Goal: Task Accomplishment & Management: Manage account settings

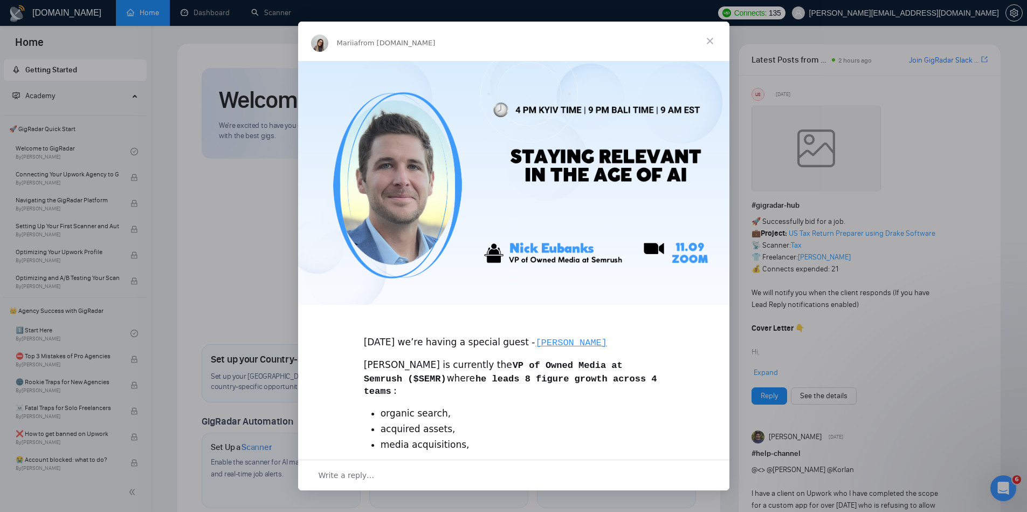
click at [229, 209] on div "Intercom messenger" at bounding box center [513, 256] width 1027 height 512
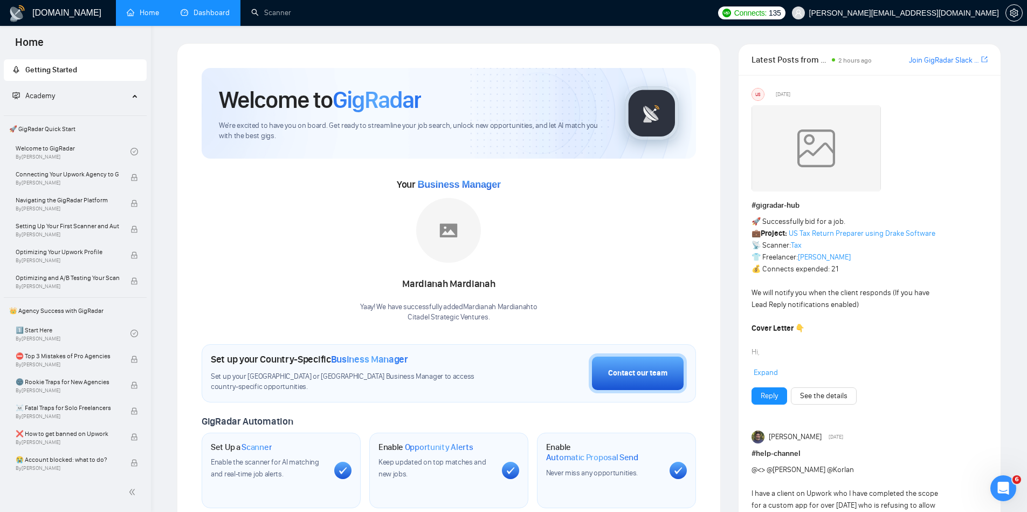
click at [226, 8] on link "Dashboard" at bounding box center [205, 12] width 49 height 9
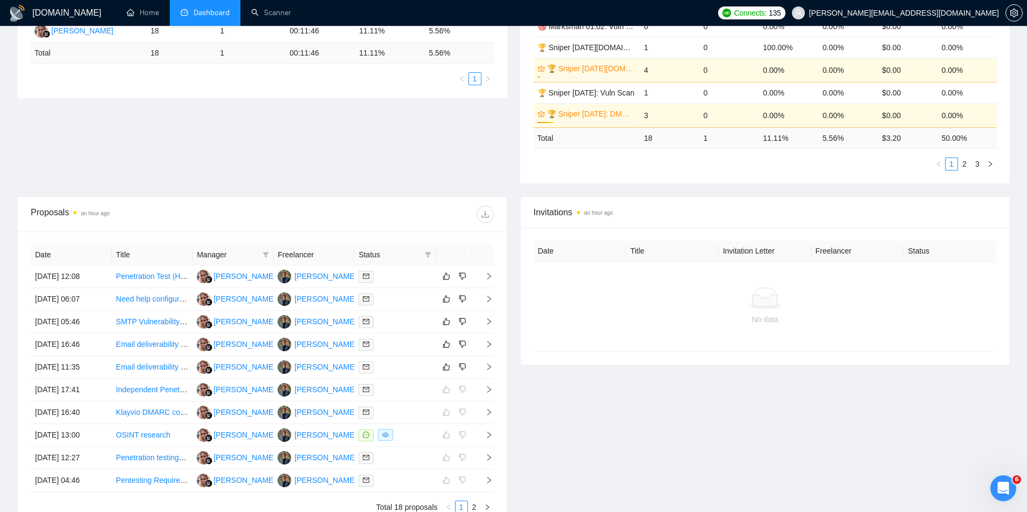
scroll to position [349, 0]
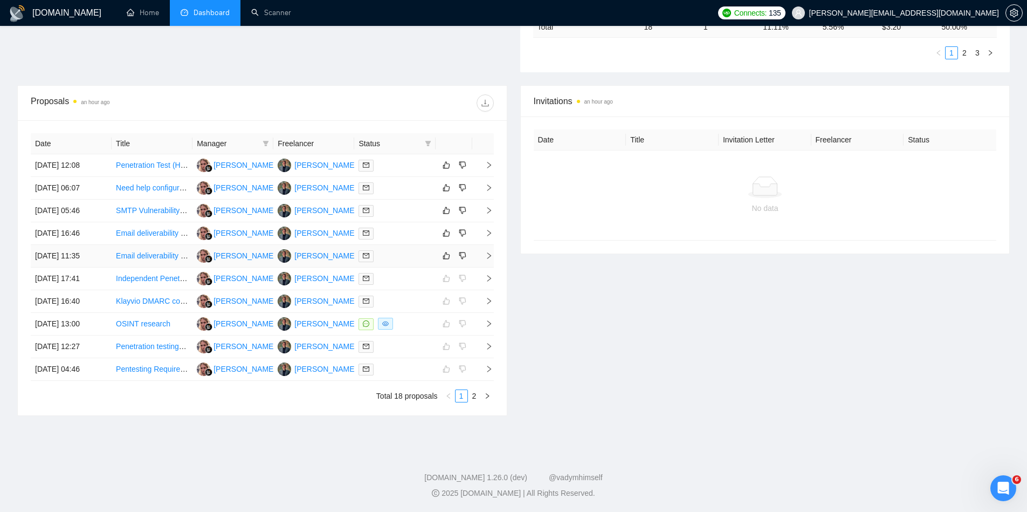
click at [488, 252] on icon "right" at bounding box center [489, 256] width 8 height 8
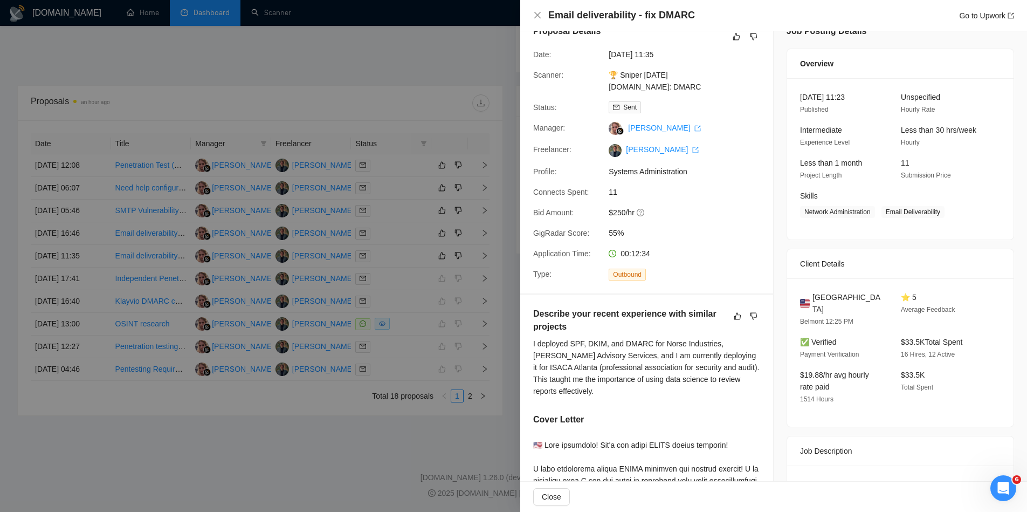
scroll to position [0, 0]
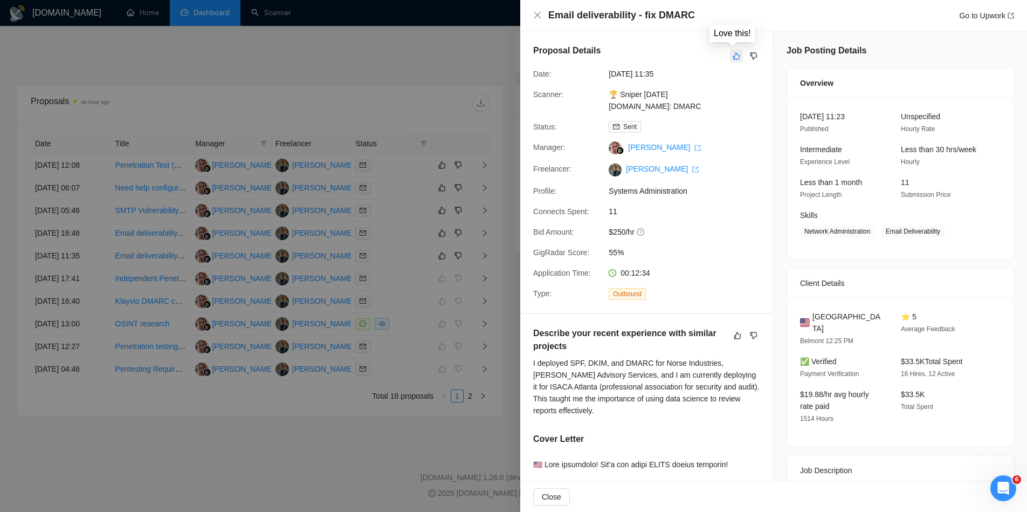
click at [733, 59] on icon "like" at bounding box center [737, 56] width 8 height 9
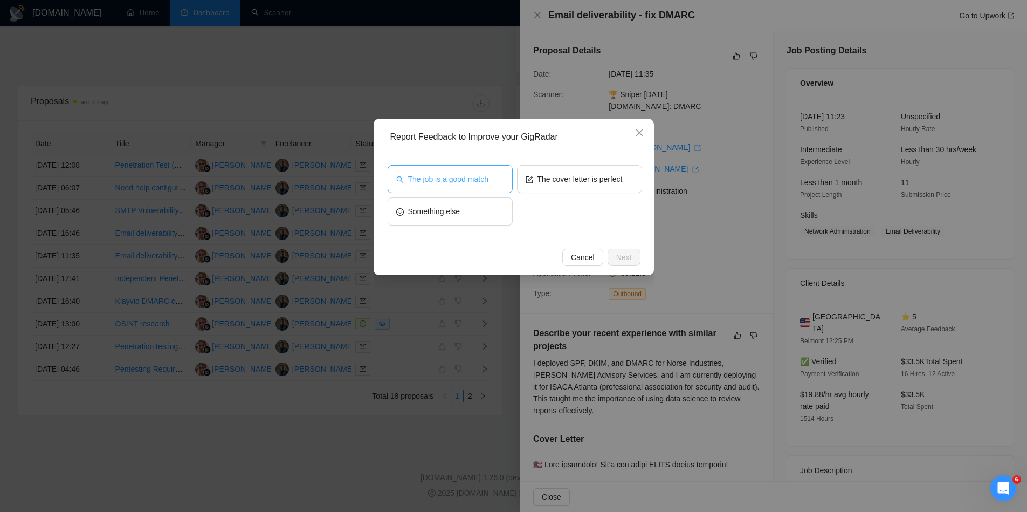
click at [481, 183] on span "The job is a good match" at bounding box center [448, 179] width 80 height 12
click at [624, 255] on span "Next" at bounding box center [624, 257] width 16 height 12
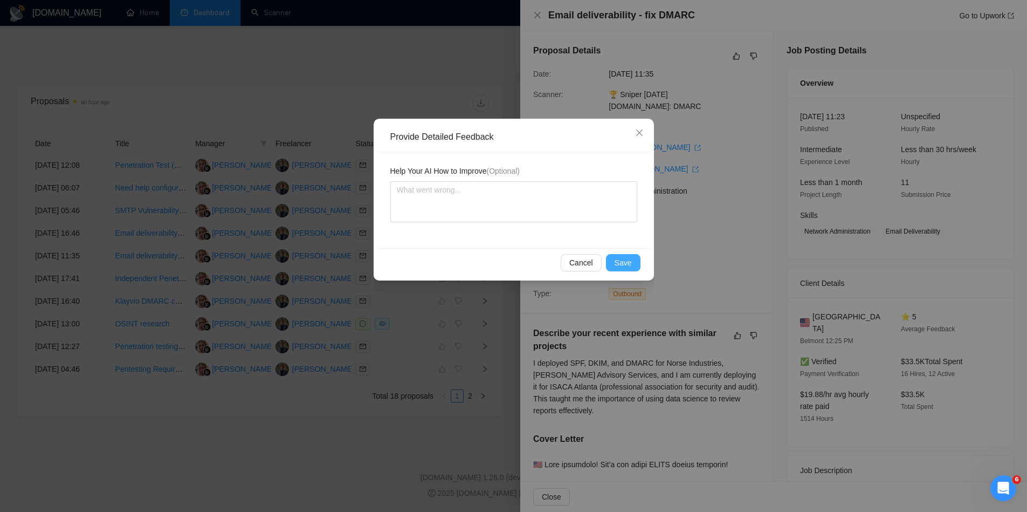
click at [629, 258] on span "Save" at bounding box center [623, 263] width 17 height 12
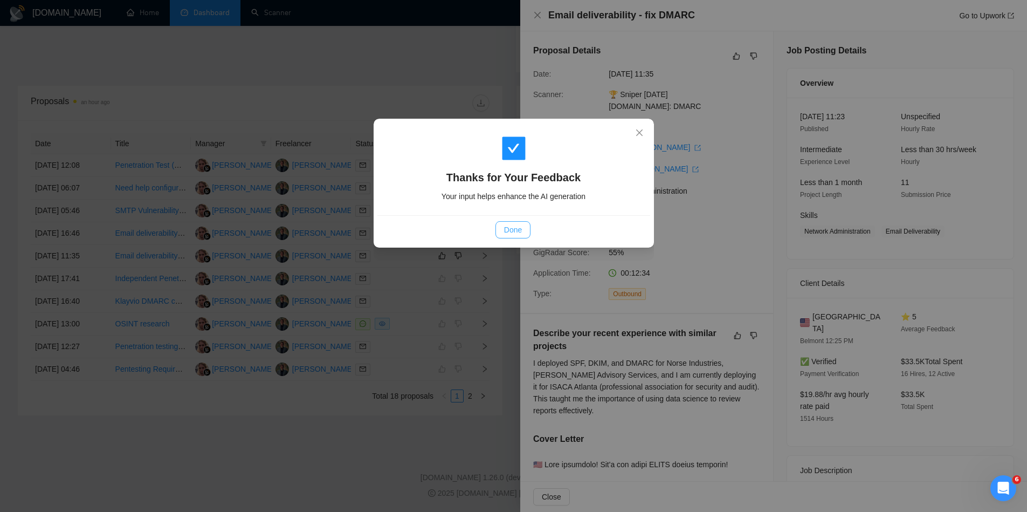
click at [514, 231] on span "Done" at bounding box center [513, 230] width 18 height 12
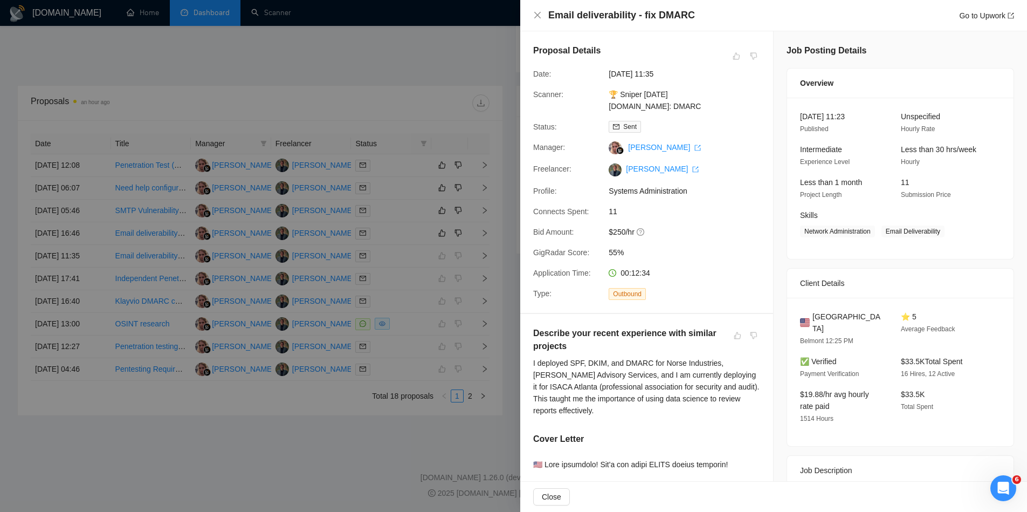
click at [491, 456] on div at bounding box center [513, 256] width 1027 height 512
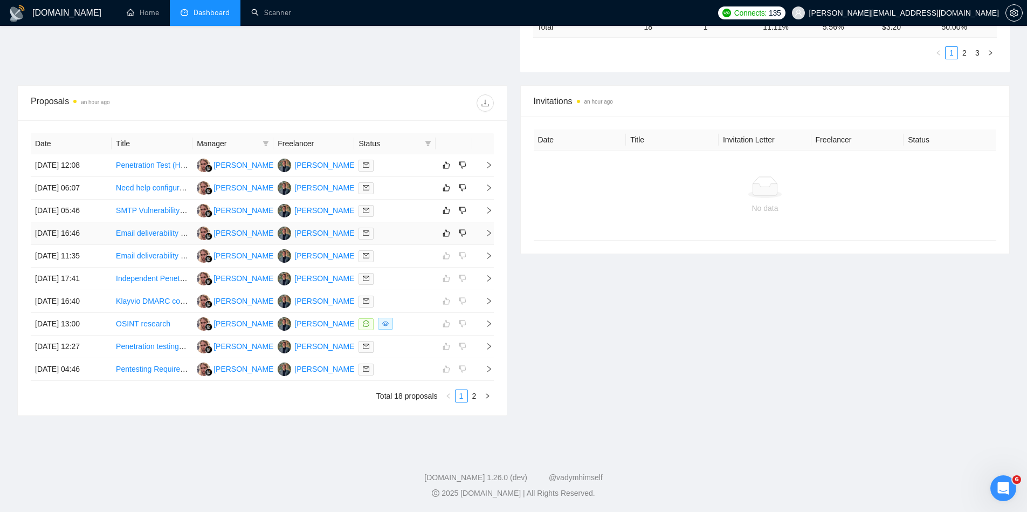
click at [488, 233] on icon "right" at bounding box center [489, 233] width 8 height 8
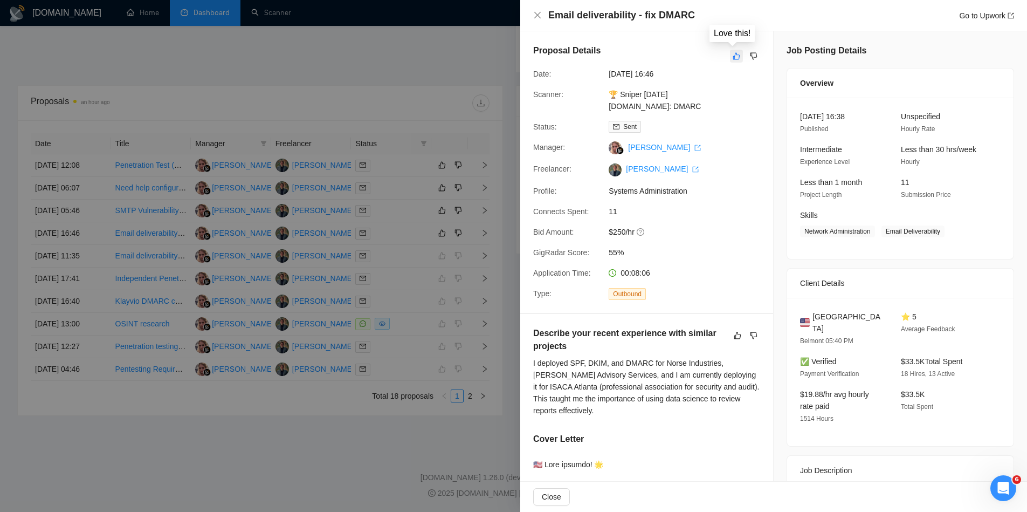
click at [733, 52] on icon "like" at bounding box center [737, 56] width 8 height 9
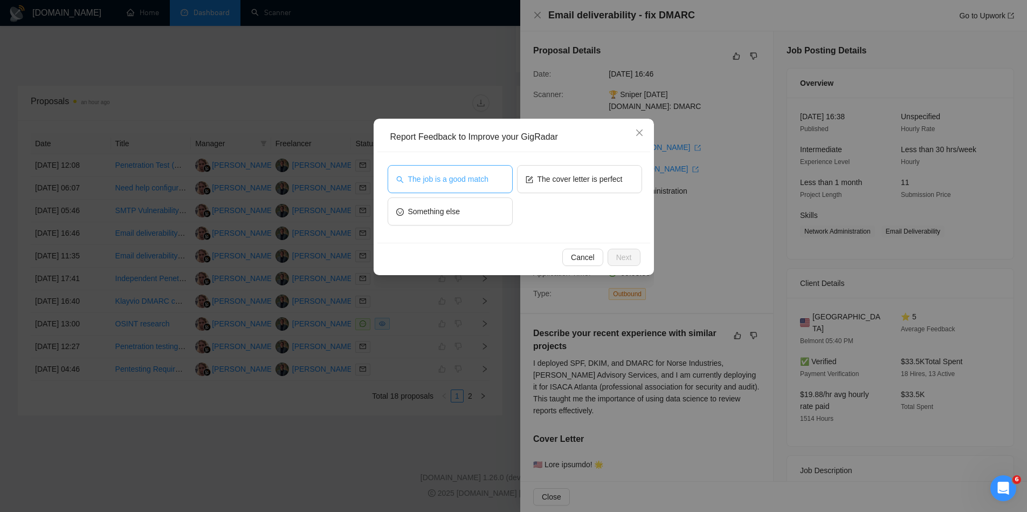
click at [489, 183] on button "The job is a good match" at bounding box center [450, 179] width 125 height 28
click at [635, 254] on button "Next" at bounding box center [624, 257] width 33 height 17
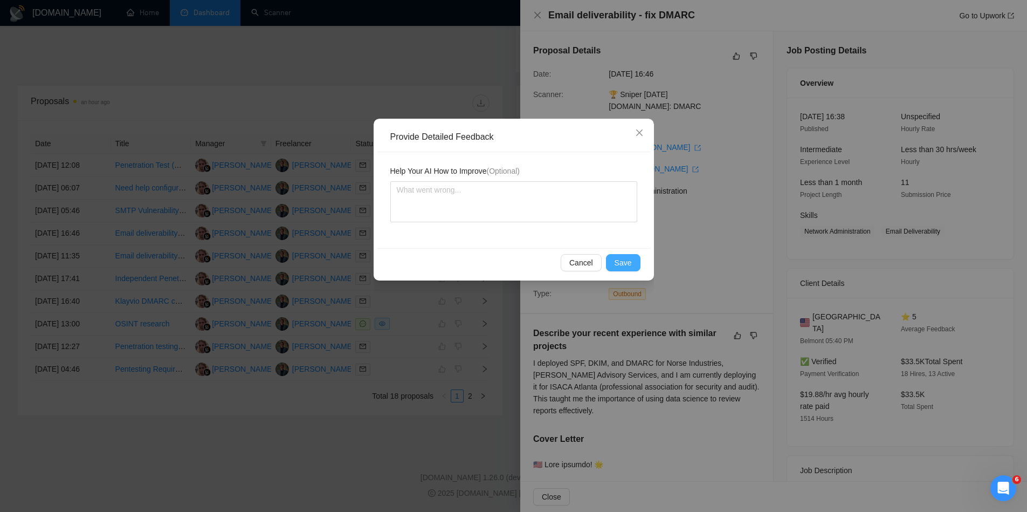
click at [635, 254] on button "Save" at bounding box center [623, 262] width 35 height 17
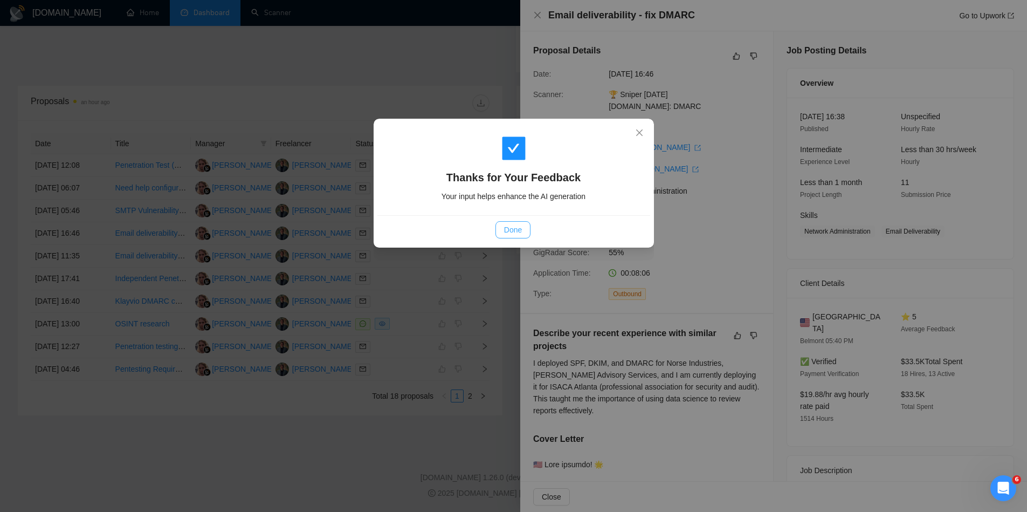
click at [518, 230] on span "Done" at bounding box center [513, 230] width 18 height 12
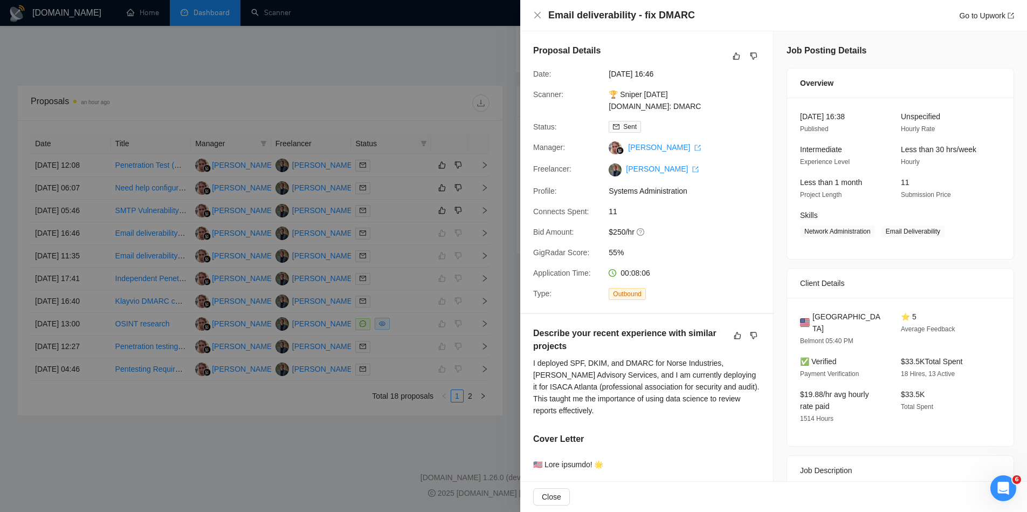
click at [496, 258] on div at bounding box center [513, 256] width 1027 height 512
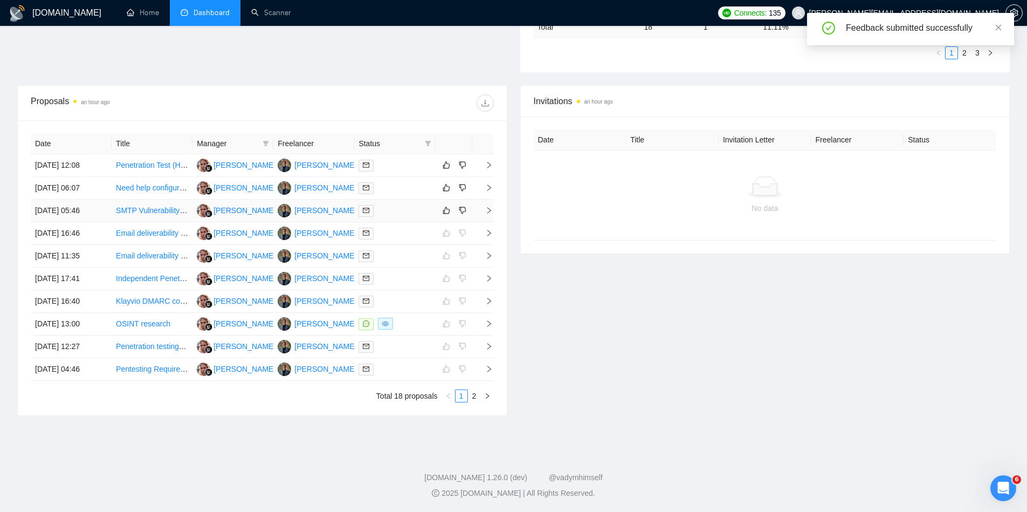
click at [492, 210] on td at bounding box center [483, 210] width 22 height 23
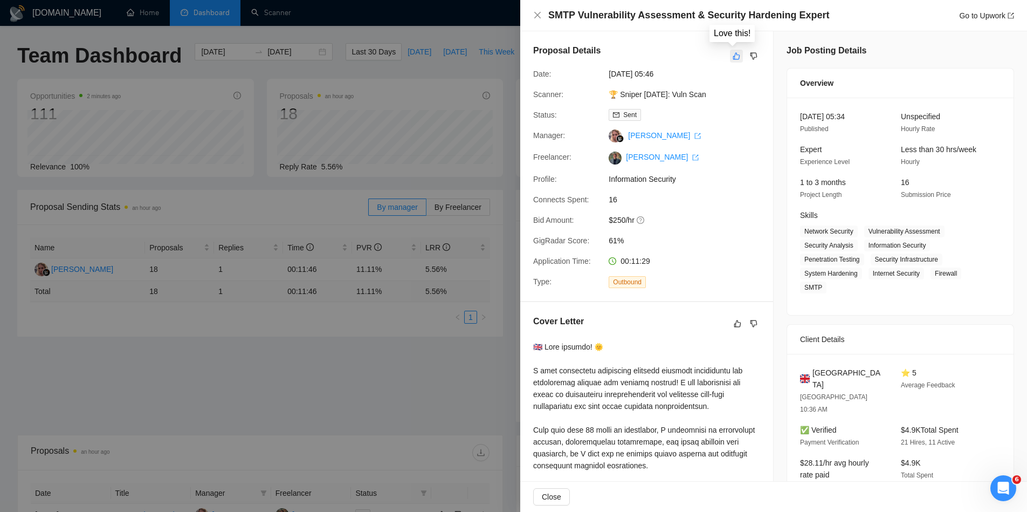
click at [733, 54] on icon "like" at bounding box center [736, 56] width 7 height 7
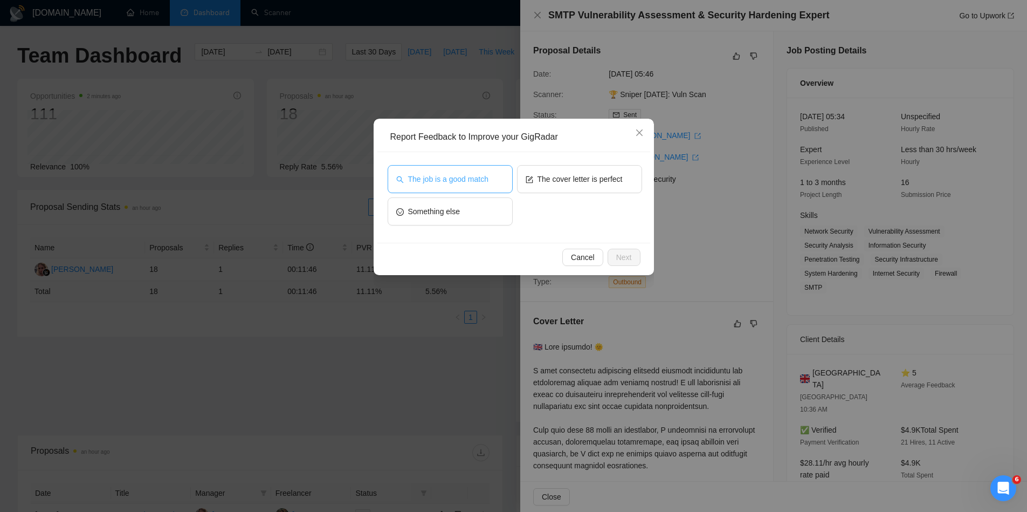
click at [467, 177] on span "The job is a good match" at bounding box center [448, 179] width 80 height 12
click at [623, 253] on span "Next" at bounding box center [624, 257] width 16 height 12
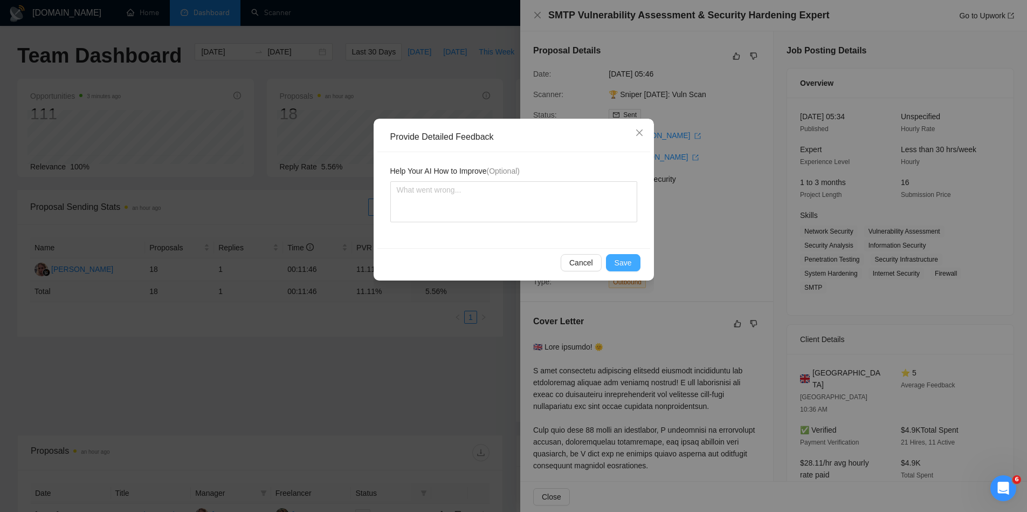
click at [619, 260] on span "Save" at bounding box center [623, 263] width 17 height 12
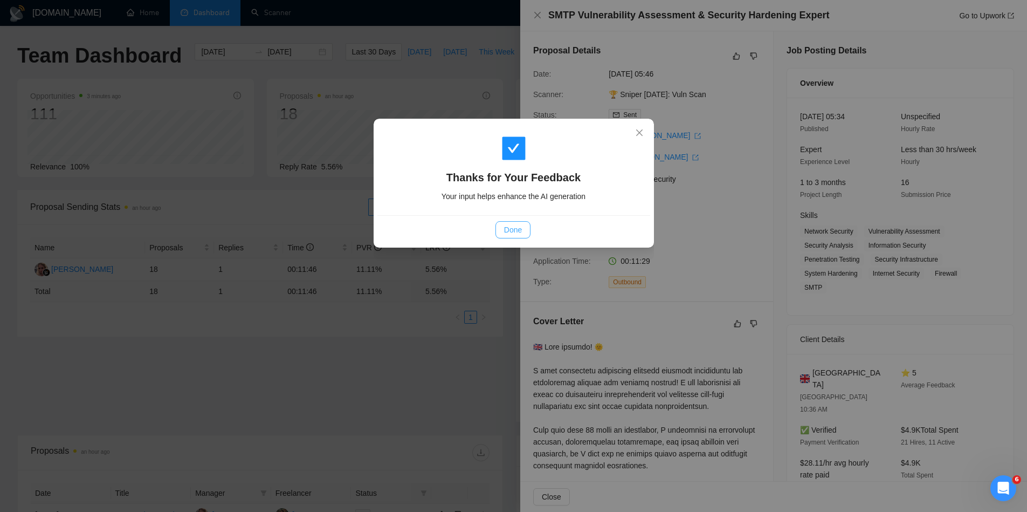
click at [509, 237] on button "Done" at bounding box center [512, 229] width 35 height 17
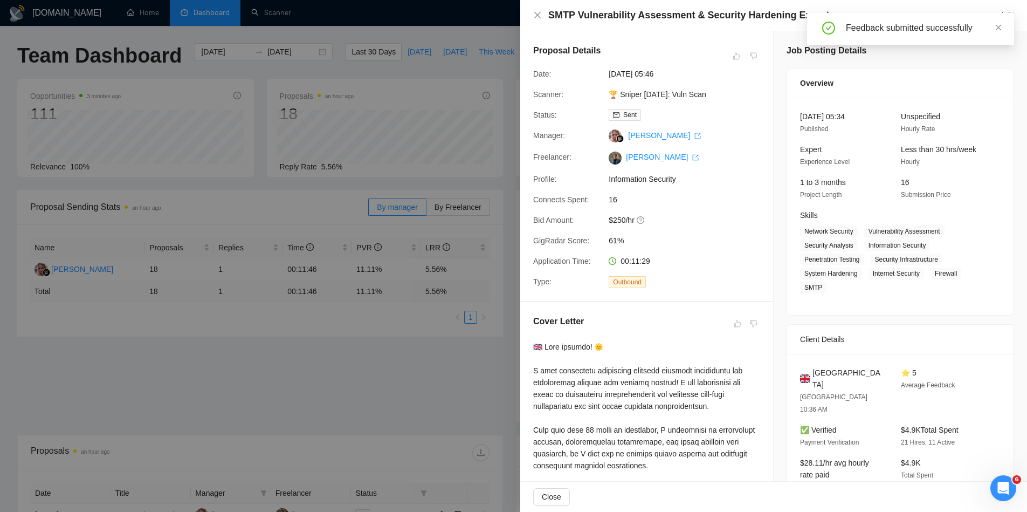
click at [382, 365] on div at bounding box center [513, 256] width 1027 height 512
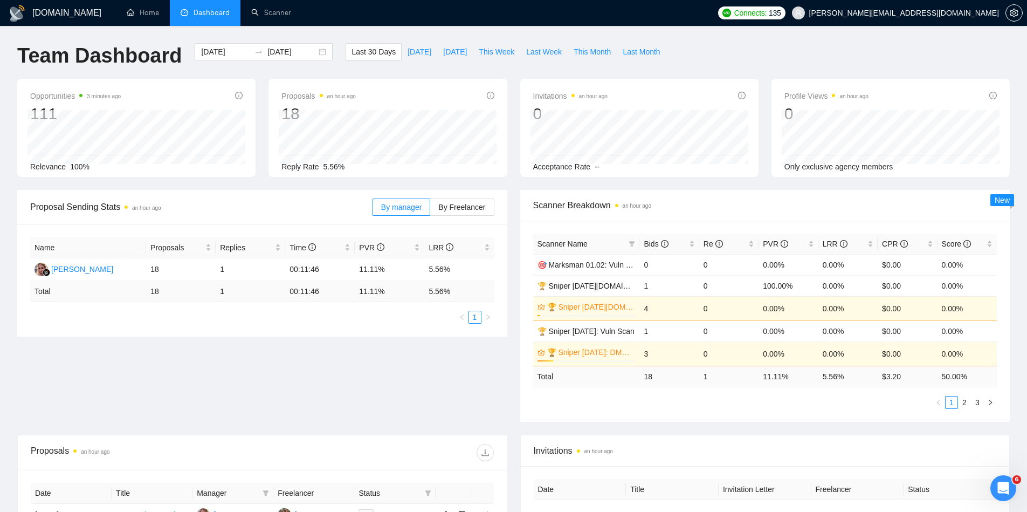
scroll to position [349, 0]
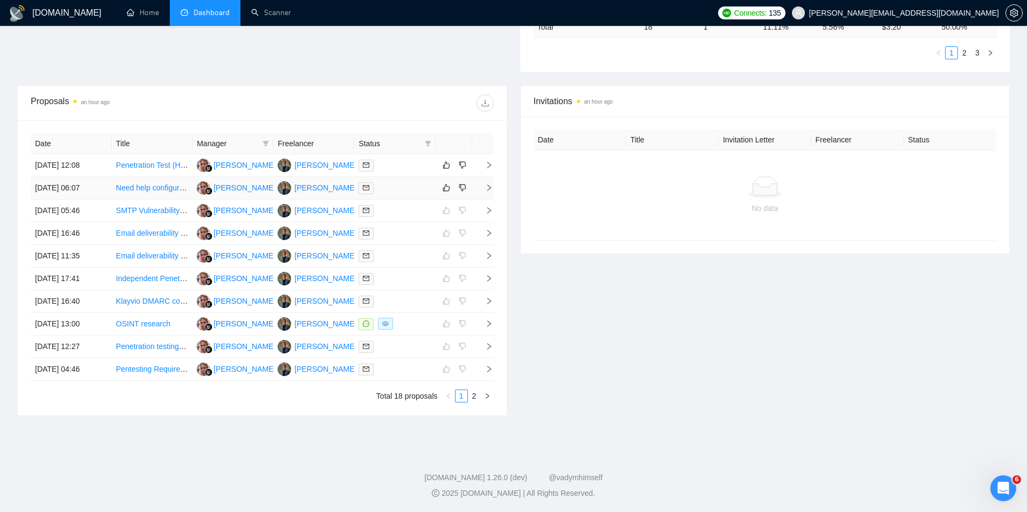
click at [491, 187] on icon "right" at bounding box center [489, 188] width 8 height 8
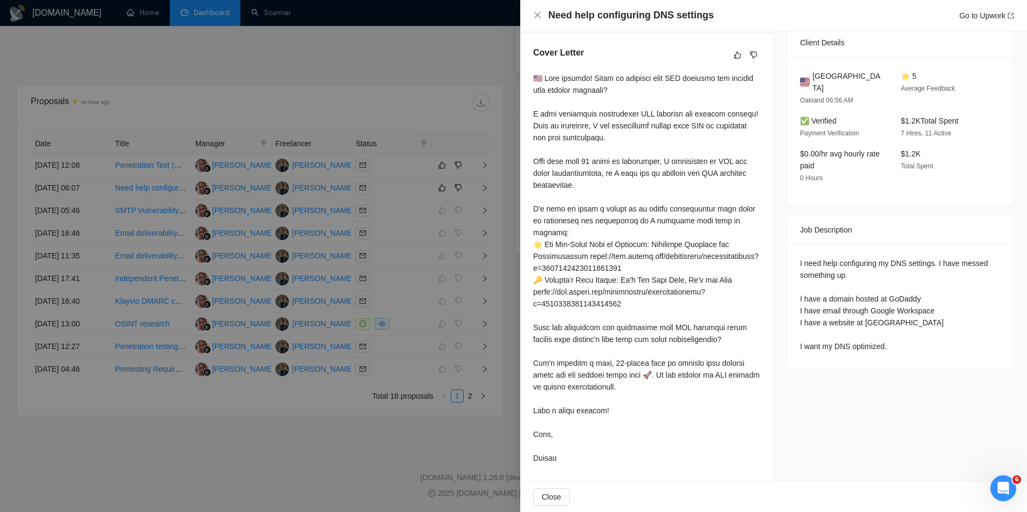
scroll to position [0, 0]
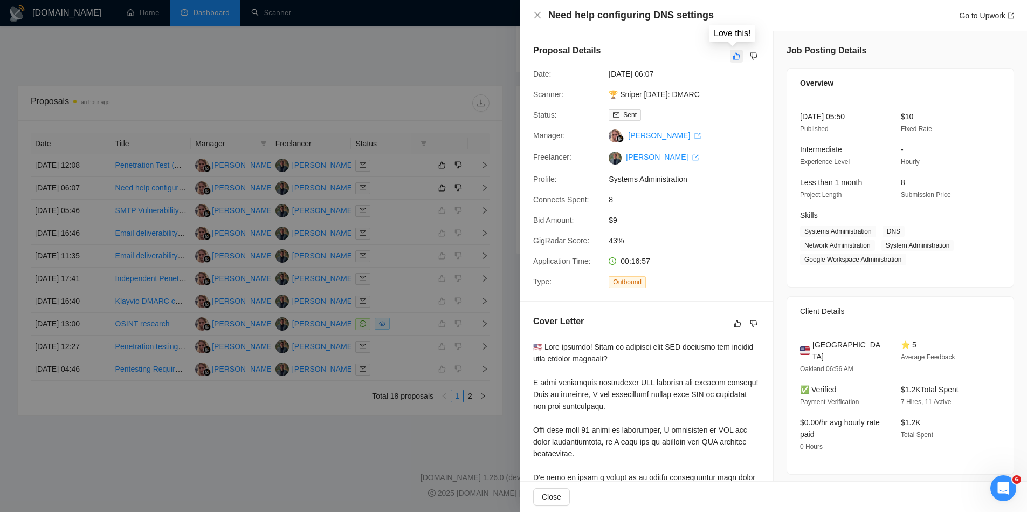
click at [733, 54] on icon "like" at bounding box center [737, 56] width 8 height 9
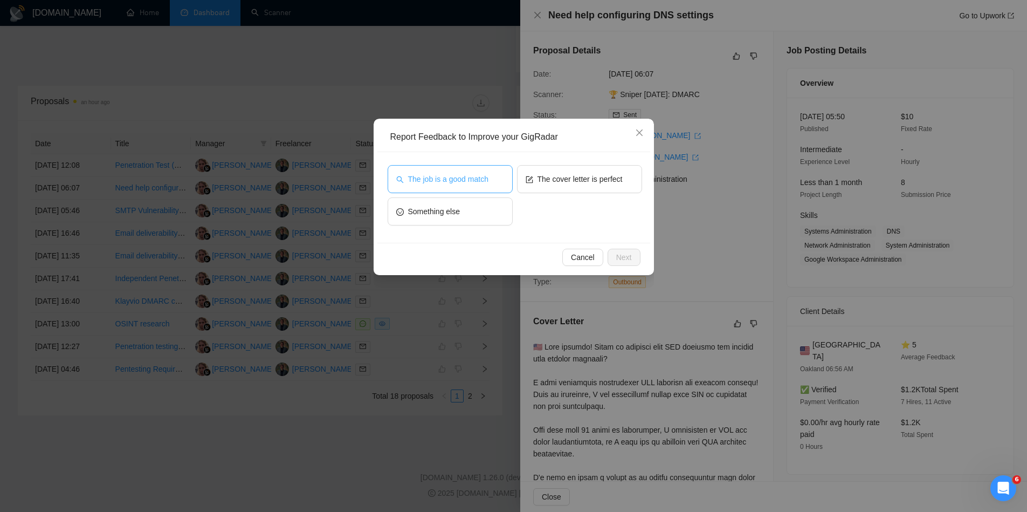
click at [482, 177] on span "The job is a good match" at bounding box center [448, 179] width 80 height 12
click at [631, 256] on span "Next" at bounding box center [624, 257] width 16 height 12
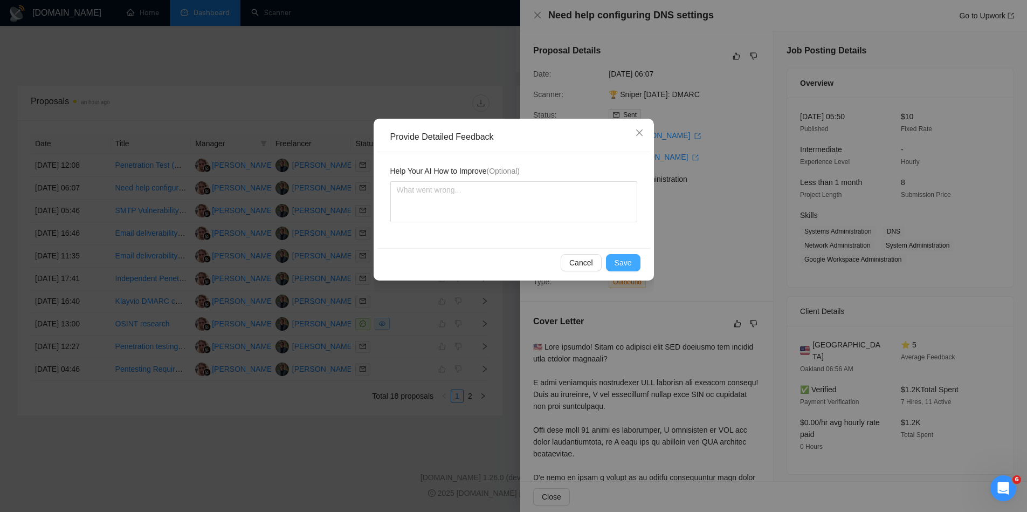
drag, startPoint x: 631, startPoint y: 256, endPoint x: 626, endPoint y: 261, distance: 7.3
click at [626, 261] on button "Save" at bounding box center [623, 262] width 35 height 17
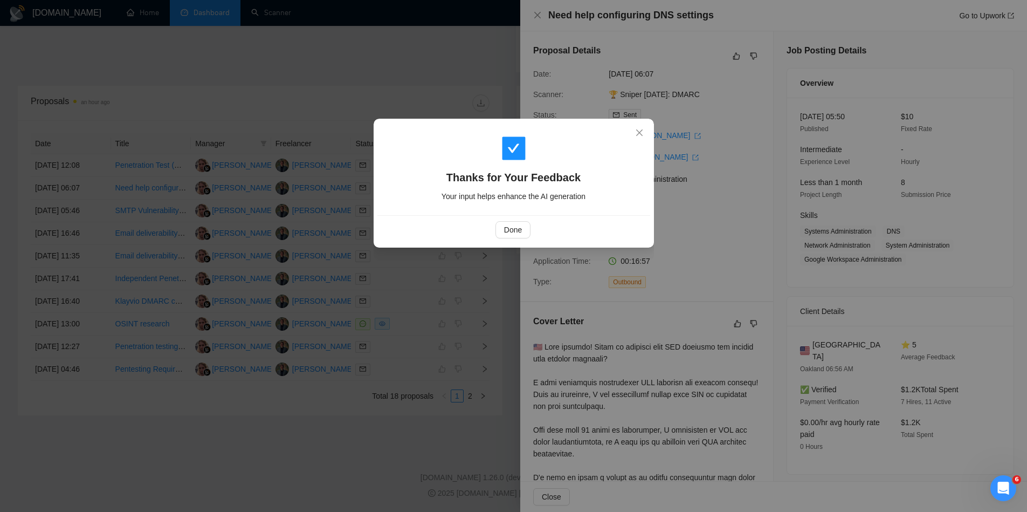
click at [626, 261] on div "Thanks for Your Feedback Your input helps enhance the AI generation Done" at bounding box center [513, 256] width 1027 height 512
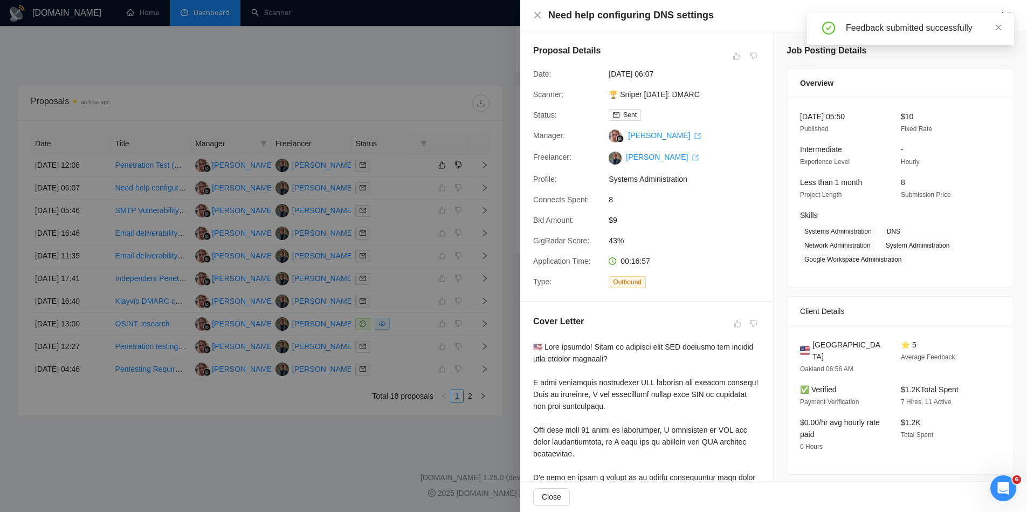
click at [469, 284] on div at bounding box center [513, 256] width 1027 height 512
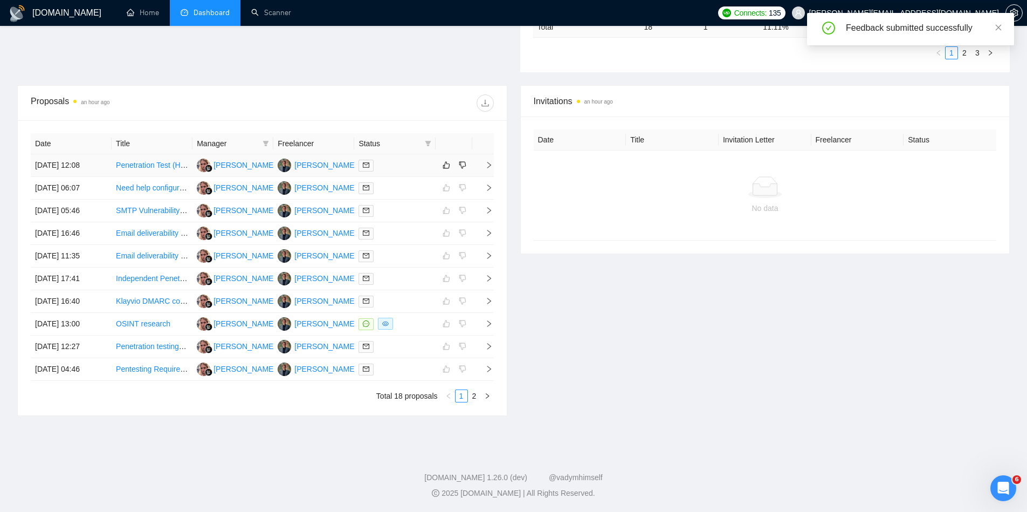
click at [486, 164] on icon "right" at bounding box center [489, 165] width 8 height 8
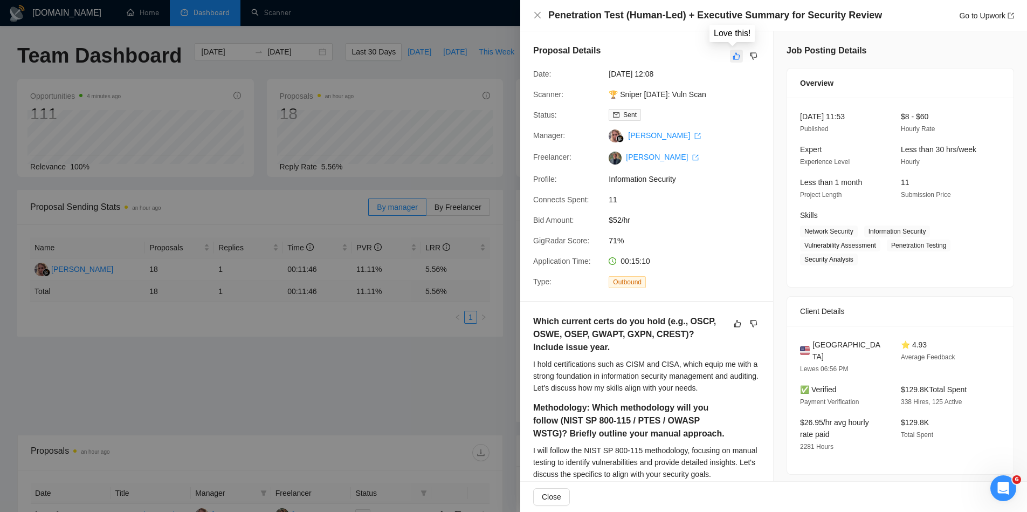
click at [733, 54] on icon "like" at bounding box center [737, 56] width 8 height 9
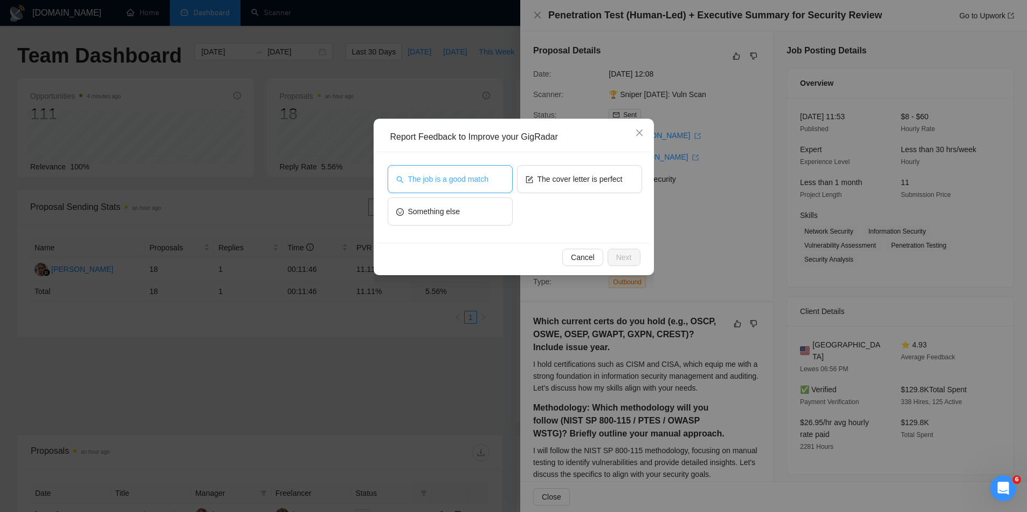
click at [491, 183] on button "The job is a good match" at bounding box center [450, 179] width 125 height 28
click at [625, 258] on span "Next" at bounding box center [624, 257] width 16 height 12
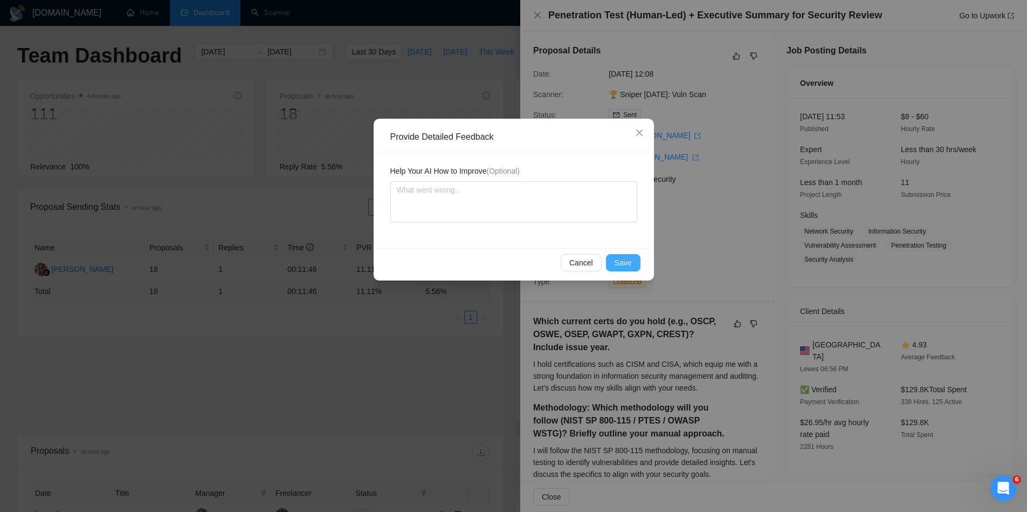
click at [625, 258] on span "Save" at bounding box center [623, 263] width 17 height 12
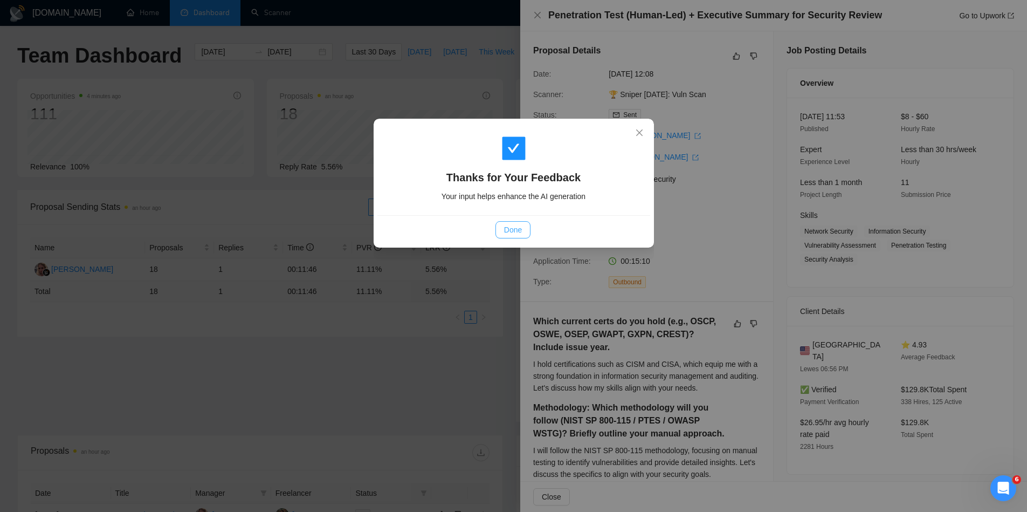
click at [514, 227] on span "Done" at bounding box center [513, 230] width 18 height 12
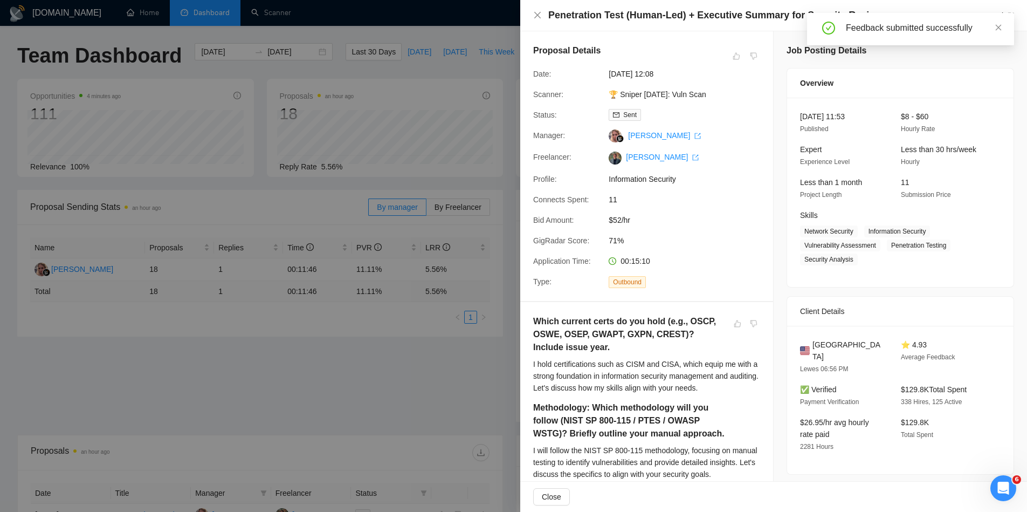
click at [454, 356] on div at bounding box center [513, 256] width 1027 height 512
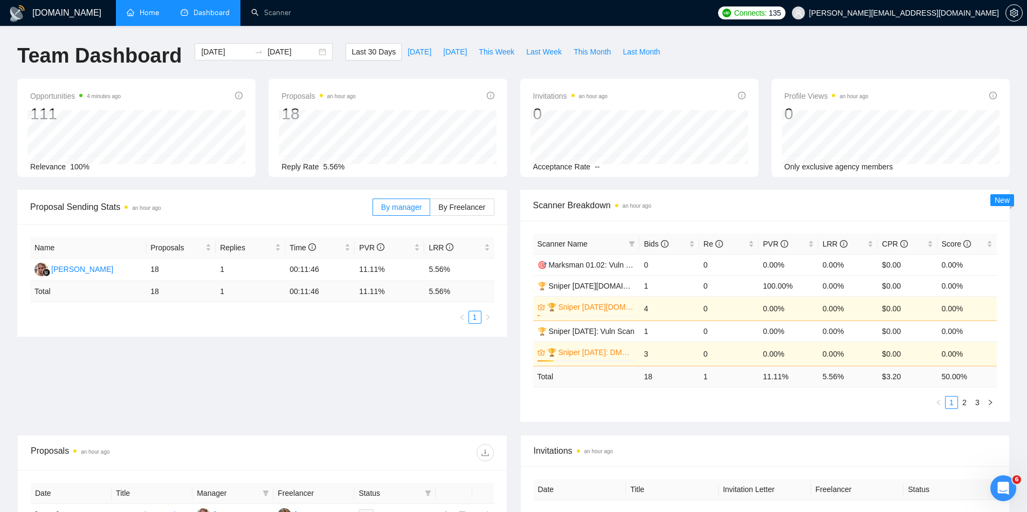
click at [148, 15] on link "Home" at bounding box center [143, 12] width 32 height 9
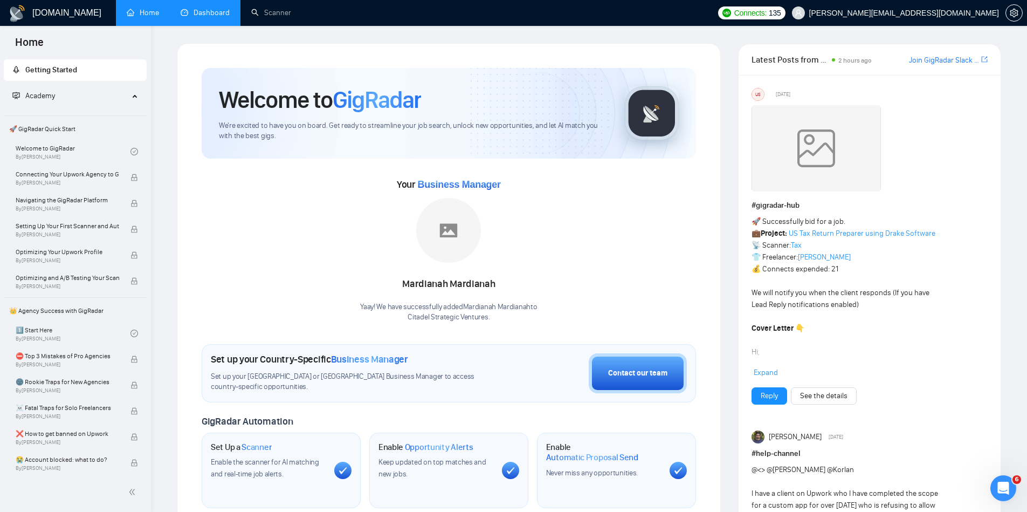
click at [67, 130] on span "🚀 GigRadar Quick Start" at bounding box center [75, 129] width 141 height 22
click at [51, 130] on span "🚀 GigRadar Quick Start" at bounding box center [75, 129] width 141 height 22
click at [66, 153] on link "Welcome to GigRadar By [PERSON_NAME]" at bounding box center [73, 152] width 115 height 24
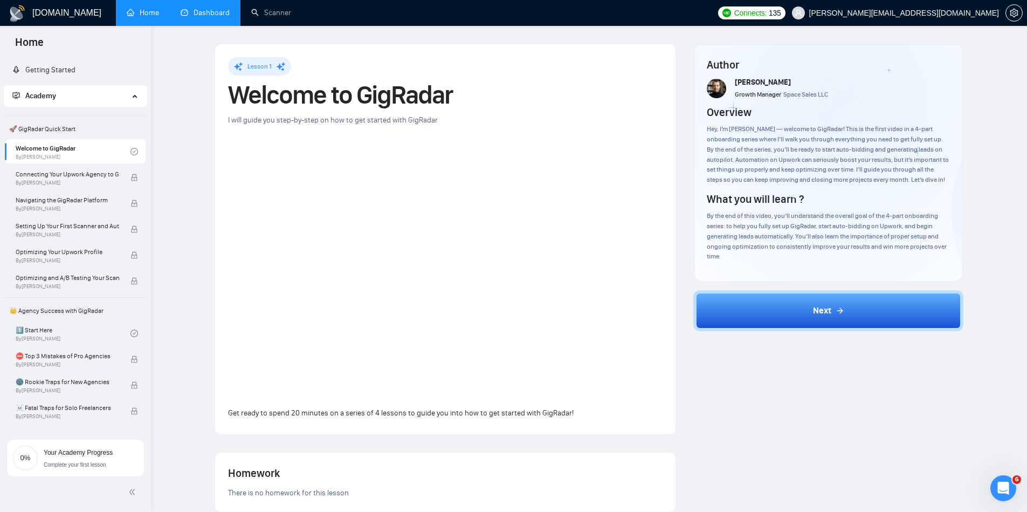
click at [207, 8] on link "Dashboard" at bounding box center [205, 12] width 49 height 9
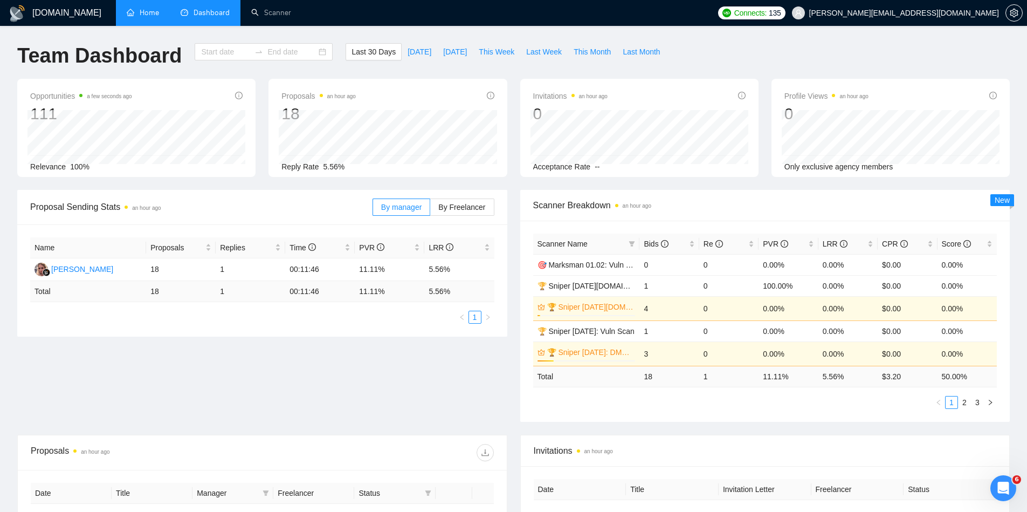
type input "[DATE]"
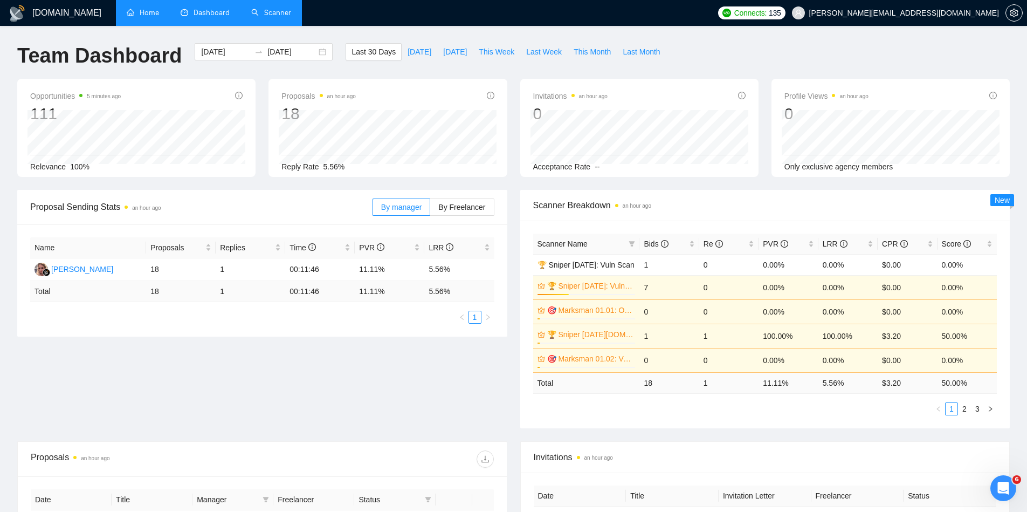
click at [269, 13] on link "Scanner" at bounding box center [271, 12] width 40 height 9
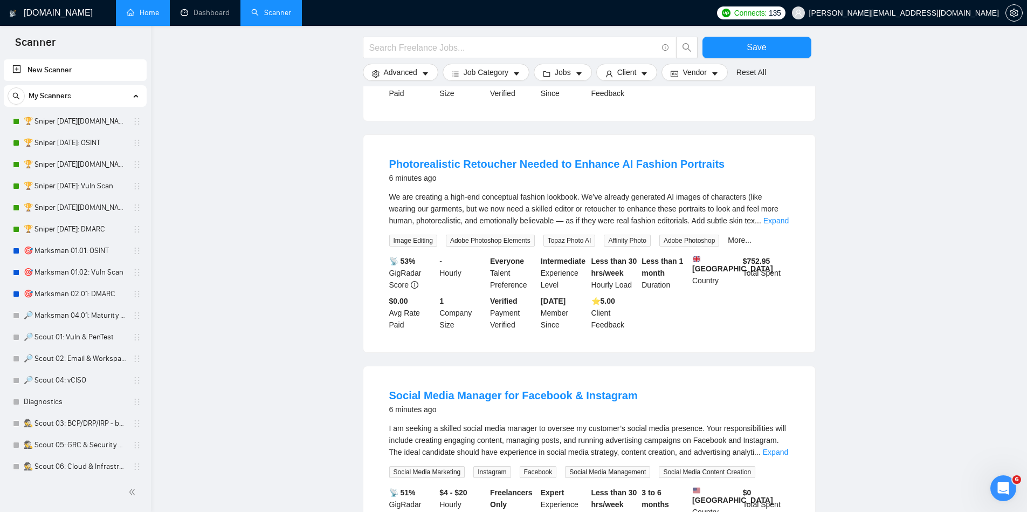
scroll to position [783, 0]
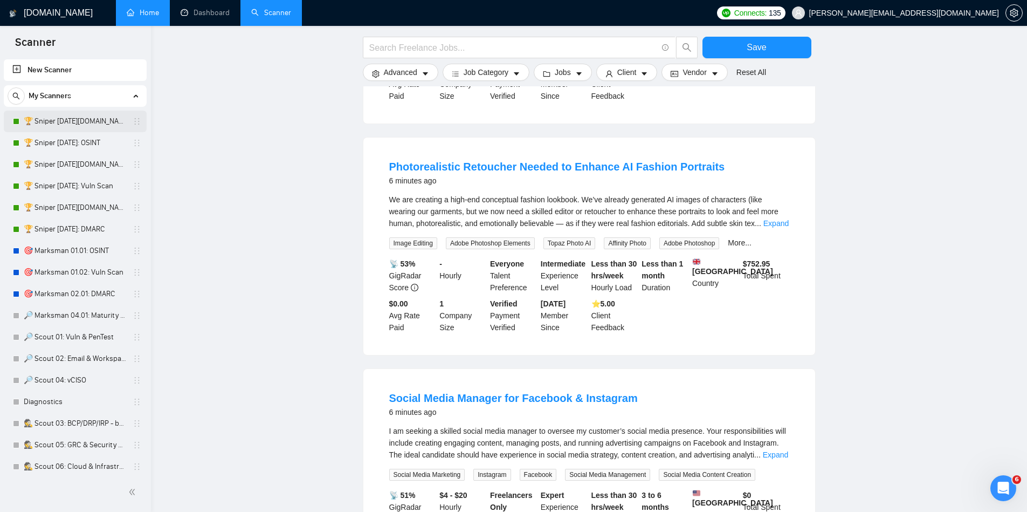
click at [93, 124] on link "🏆 Sniper [DATE][DOMAIN_NAME]: OSINT" at bounding box center [75, 122] width 102 height 22
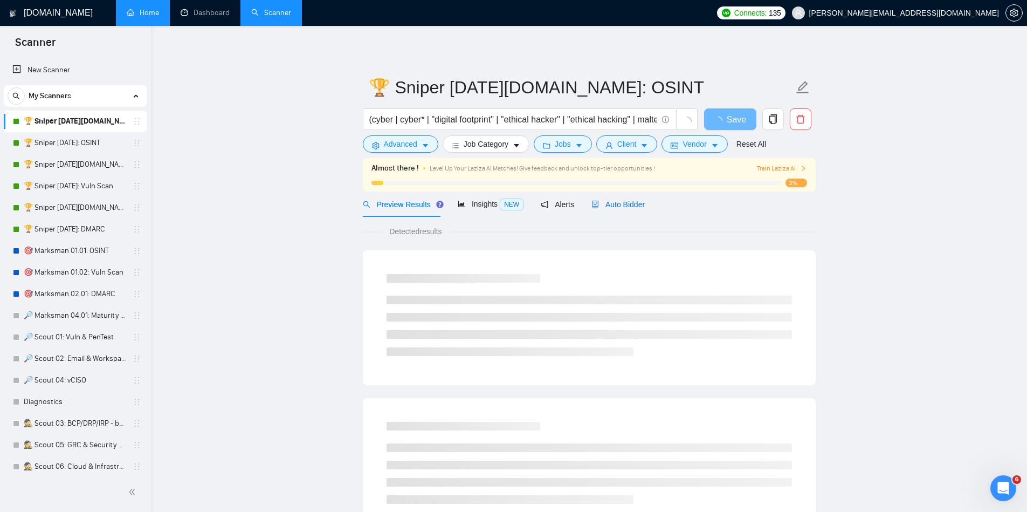
click at [627, 205] on span "Auto Bidder" at bounding box center [617, 204] width 53 height 9
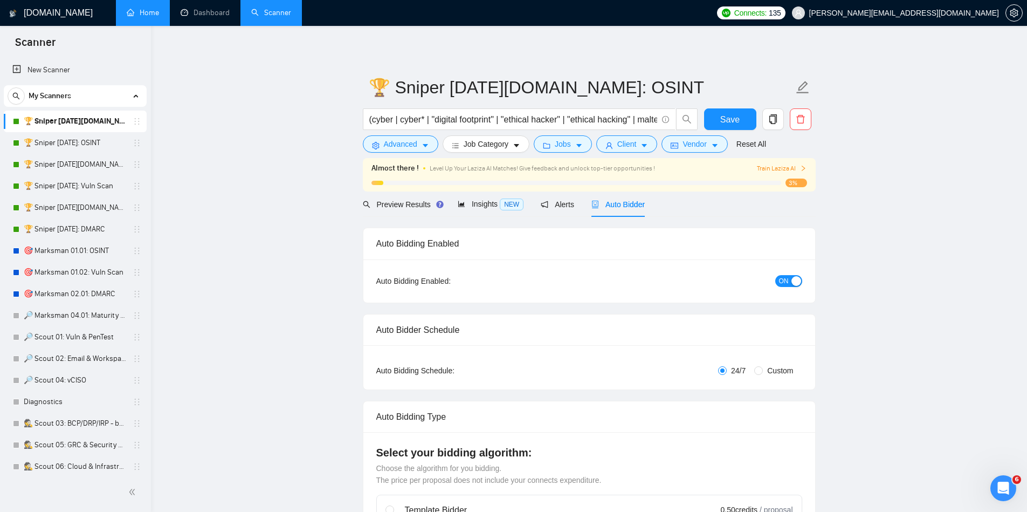
checkbox input "true"
click at [96, 120] on link "🏆 Sniper [DATE][DOMAIN_NAME]: OSINT" at bounding box center [75, 122] width 102 height 22
click at [83, 117] on link "🏆 Sniper [DATE][DOMAIN_NAME]: OSINT" at bounding box center [75, 122] width 102 height 22
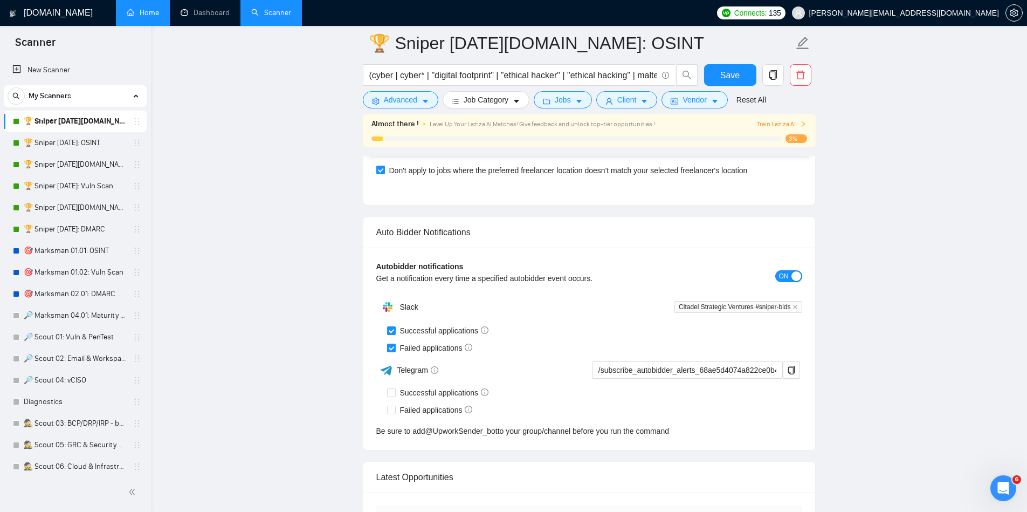
scroll to position [2701, 0]
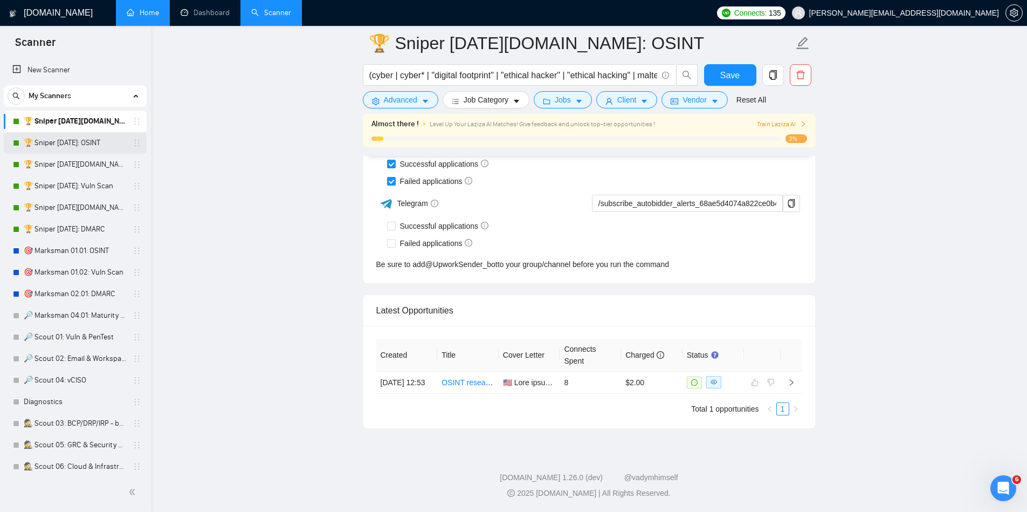
click at [87, 143] on link "🏆 Sniper [DATE]: OSINT" at bounding box center [75, 143] width 102 height 22
